Goal: Transaction & Acquisition: Purchase product/service

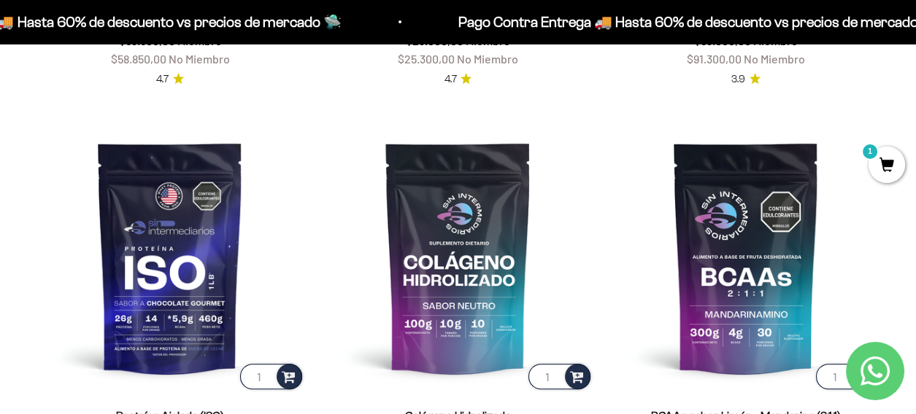
scroll to position [851, 0]
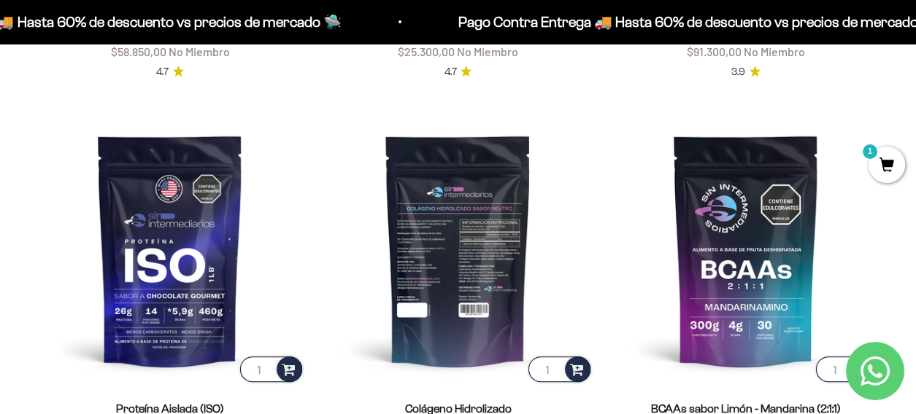
click at [463, 272] on img at bounding box center [458, 250] width 270 height 270
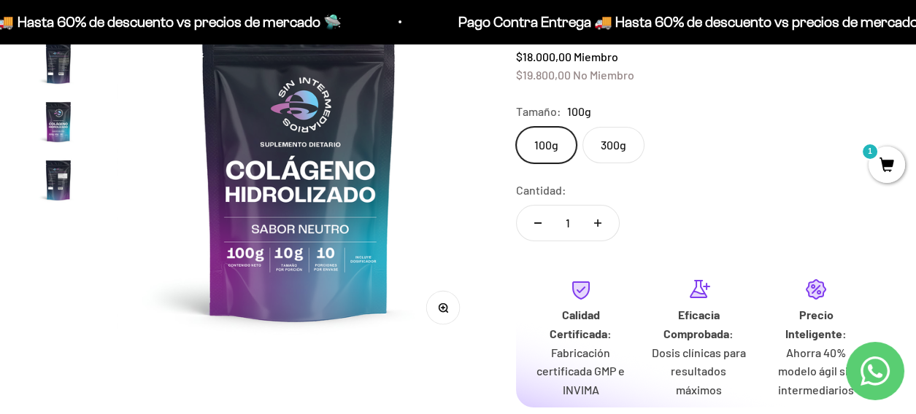
scroll to position [194, 0]
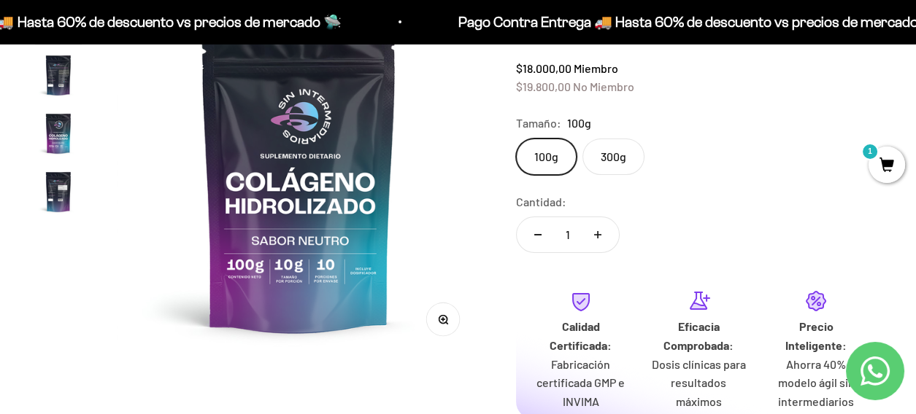
click at [614, 153] on label "300g" at bounding box center [613, 157] width 62 height 36
click at [516, 139] on input "300g" at bounding box center [515, 138] width 1 height 1
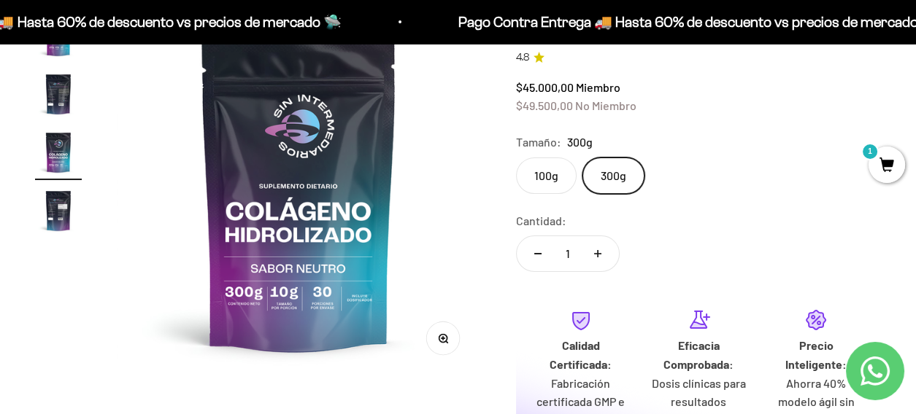
scroll to position [170, 0]
